Goal: Task Accomplishment & Management: Complete application form

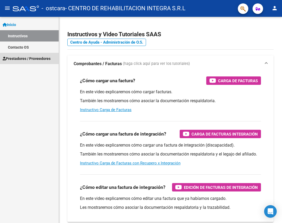
click at [51, 55] on link "Prestadores / Proveedores" at bounding box center [29, 58] width 59 height 11
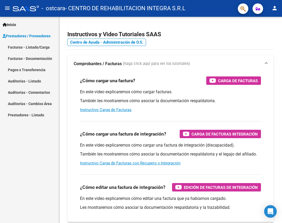
click at [36, 44] on link "Facturas - Listado/Carga" at bounding box center [29, 47] width 59 height 11
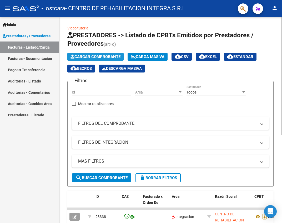
click at [102, 59] on span "Cargar Comprobante" at bounding box center [95, 56] width 50 height 5
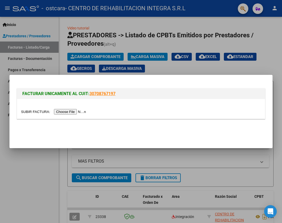
click at [69, 111] on input "file" at bounding box center [54, 112] width 67 height 6
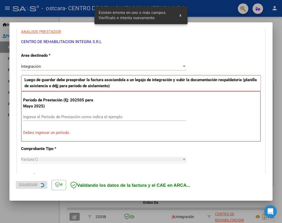
scroll to position [101, 0]
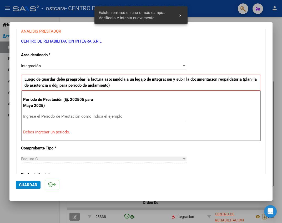
drag, startPoint x: 80, startPoint y: 115, endPoint x: 80, endPoint y: 107, distance: 7.4
click at [80, 115] on input "Ingrese el Período de Prestación como indica el ejemplo" at bounding box center [104, 116] width 163 height 5
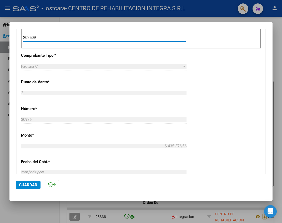
type input "202509"
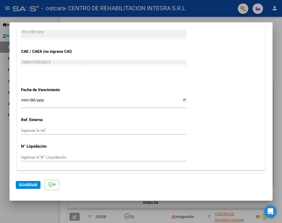
scroll to position [321, 0]
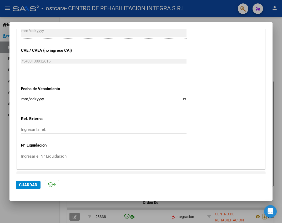
click at [27, 184] on span "Guardar" at bounding box center [28, 185] width 18 height 5
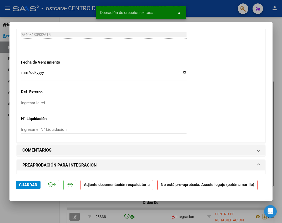
scroll to position [421, 0]
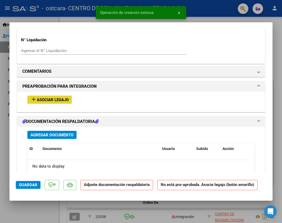
click at [51, 98] on span "Asociar Legajo" at bounding box center [53, 100] width 32 height 5
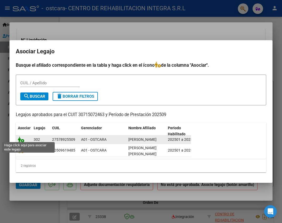
click at [22, 137] on icon at bounding box center [21, 140] width 6 height 6
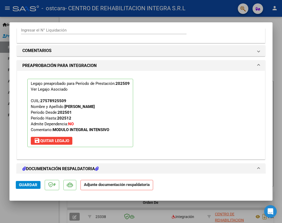
scroll to position [487, 0]
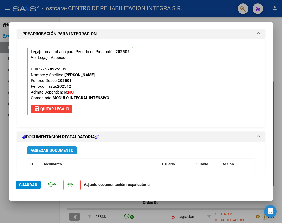
click at [74, 152] on button "Agregar Documento" at bounding box center [51, 150] width 49 height 8
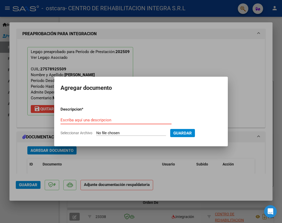
click at [97, 118] on input "Escriba aquí una descripcion" at bounding box center [115, 120] width 111 height 5
paste input "[PERSON_NAME]"
type input "[PERSON_NAME] - planilla de asistencia"
click at [121, 134] on input "Seleccionar Archivo" at bounding box center [131, 133] width 70 height 5
type input "C:\fakepath\[PERSON_NAME]- PLANILLA DE ASISTENCIA-[DATE]- [GEOGRAPHIC_DATA]pdf"
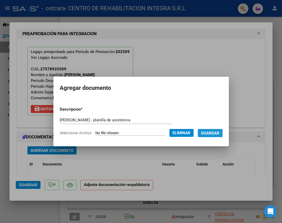
click at [214, 133] on span "Guardar" at bounding box center [210, 133] width 18 height 5
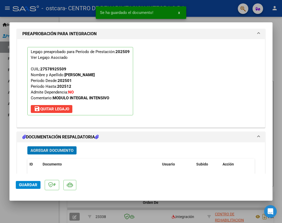
scroll to position [540, 0]
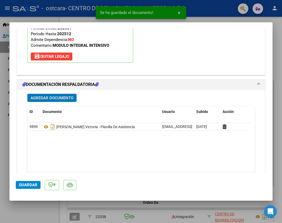
click at [29, 187] on span "Guardar" at bounding box center [28, 185] width 18 height 5
drag, startPoint x: 276, startPoint y: 38, endPoint x: 113, endPoint y: 59, distance: 164.6
click at [276, 38] on div at bounding box center [141, 111] width 282 height 223
type input "$ 0,00"
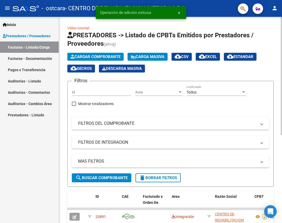
click at [77, 54] on span "Cargar Comprobante" at bounding box center [95, 56] width 50 height 5
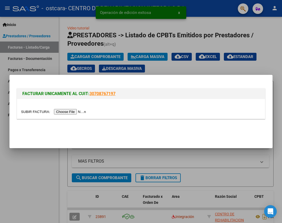
click at [76, 111] on input "file" at bounding box center [54, 112] width 67 height 6
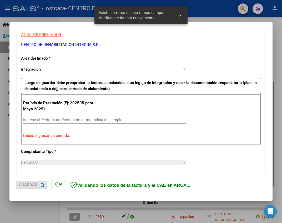
scroll to position [101, 0]
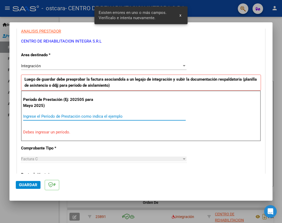
click at [45, 118] on input "Ingrese el Período de Prestación como indica el ejemplo" at bounding box center [104, 116] width 163 height 5
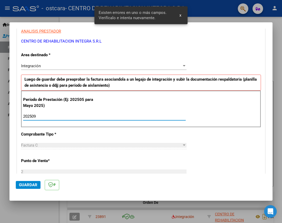
type input "202509"
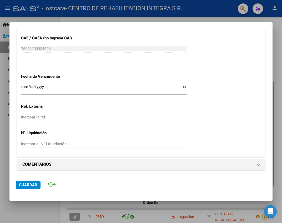
scroll to position [334, 0]
click at [35, 186] on span "Guardar" at bounding box center [28, 185] width 18 height 5
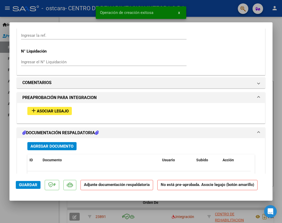
scroll to position [447, 0]
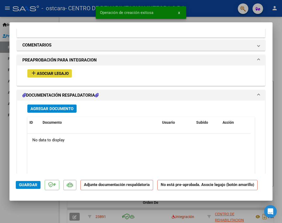
click at [43, 73] on span "Asociar Legajo" at bounding box center [53, 73] width 32 height 5
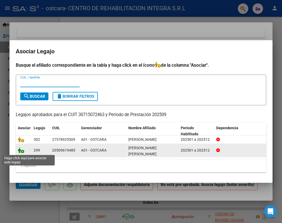
click at [21, 151] on icon at bounding box center [21, 151] width 6 height 6
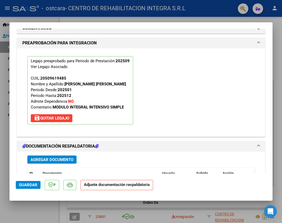
scroll to position [487, 0]
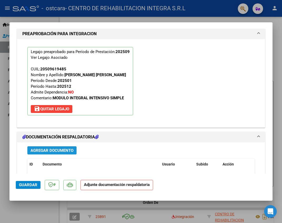
click at [57, 150] on span "Agregar Documento" at bounding box center [52, 150] width 43 height 5
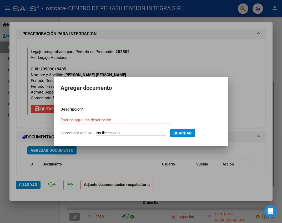
click at [129, 117] on div "Escriba aquí una descripcion" at bounding box center [115, 120] width 111 height 8
click at [128, 120] on input "Escriba aquí una descripcion" at bounding box center [115, 120] width 111 height 5
paste input "[PERSON_NAME] [PERSON_NAME]"
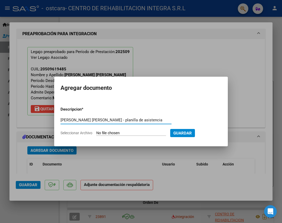
type input "[PERSON_NAME] [PERSON_NAME] - planilla de asistencia"
click at [129, 132] on input "Seleccionar Archivo" at bounding box center [131, 133] width 70 height 5
type input "C:\fakepath\[PERSON_NAME]-PLANILLA DE ASISTENCIA-[DATE]-[GEOGRAPHIC_DATA]pdf"
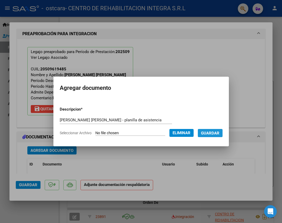
click at [215, 133] on span "Guardar" at bounding box center [210, 133] width 18 height 5
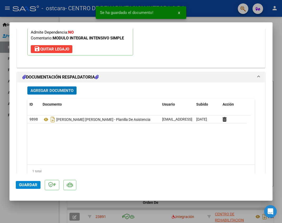
scroll to position [566, 0]
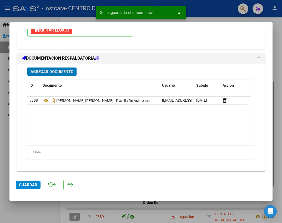
click at [34, 184] on span "Guardar" at bounding box center [28, 185] width 18 height 5
click at [277, 70] on div at bounding box center [141, 111] width 282 height 223
type input "$ 0,00"
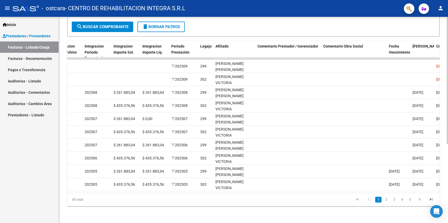
scroll to position [0, 558]
